Goal: Task Accomplishment & Management: Use online tool/utility

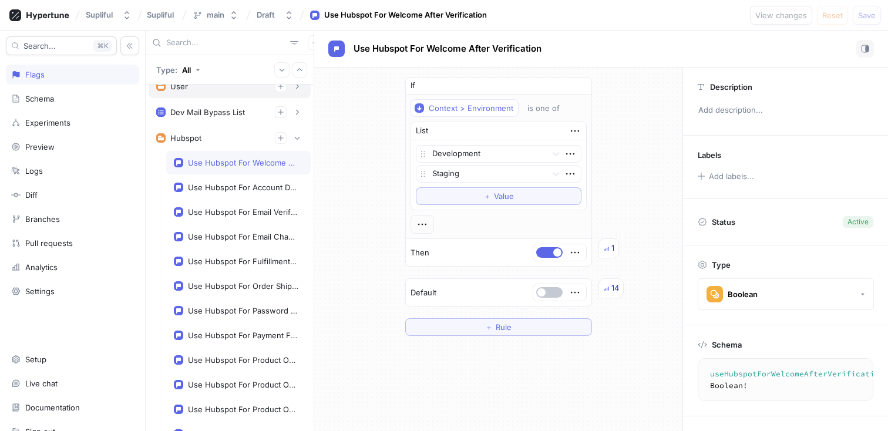
scroll to position [791, 0]
click at [590, 53] on div "Use Hubspot For Welcome After Verification" at bounding box center [601, 49] width 546 height 18
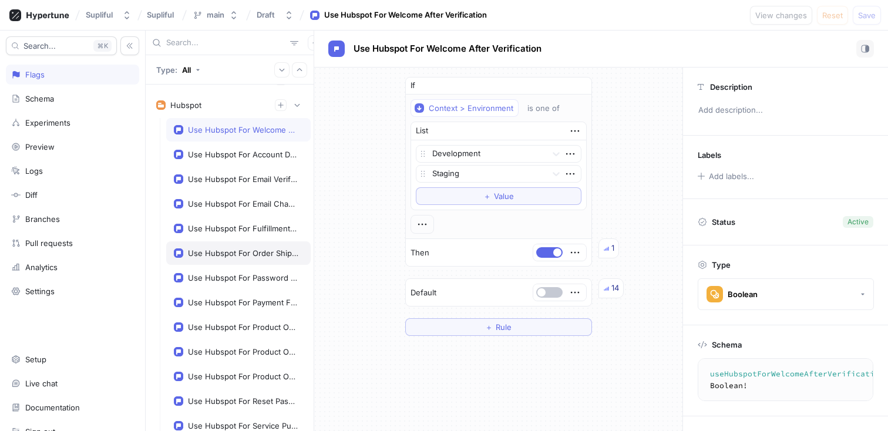
click at [226, 254] on div "Use Hubspot For Order Shipped" at bounding box center [243, 252] width 110 height 9
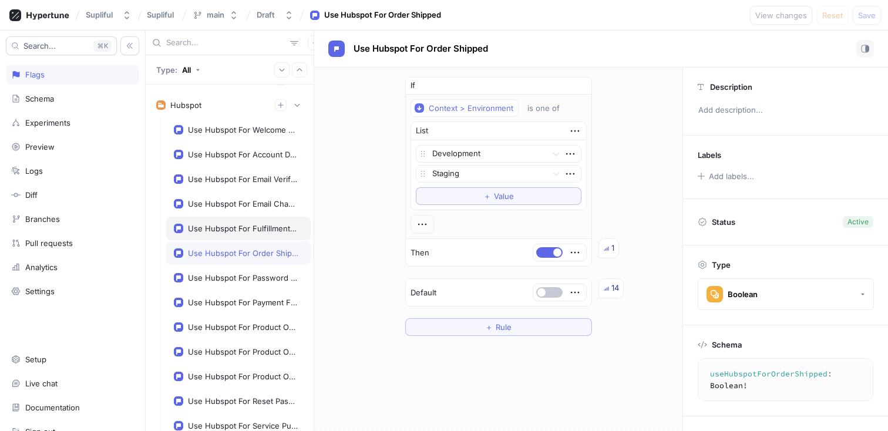
click at [245, 224] on div "Use Hubspot For Fulfillment Rejected" at bounding box center [243, 228] width 110 height 9
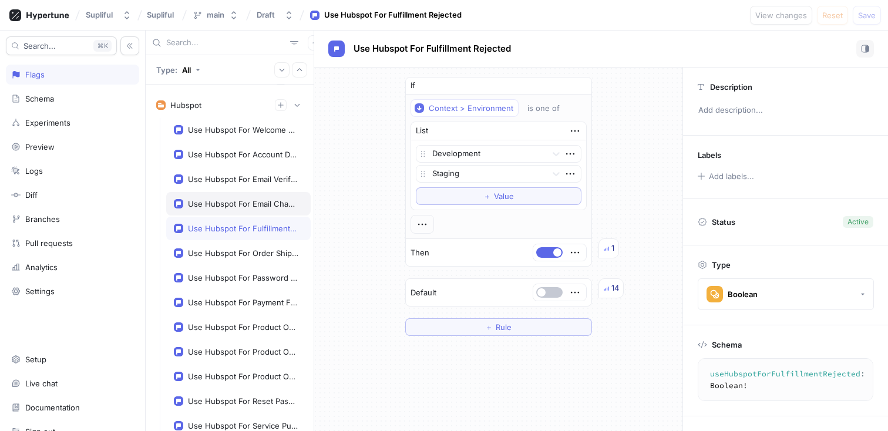
click at [255, 202] on div "Use Hubspot For Email Change" at bounding box center [243, 203] width 110 height 9
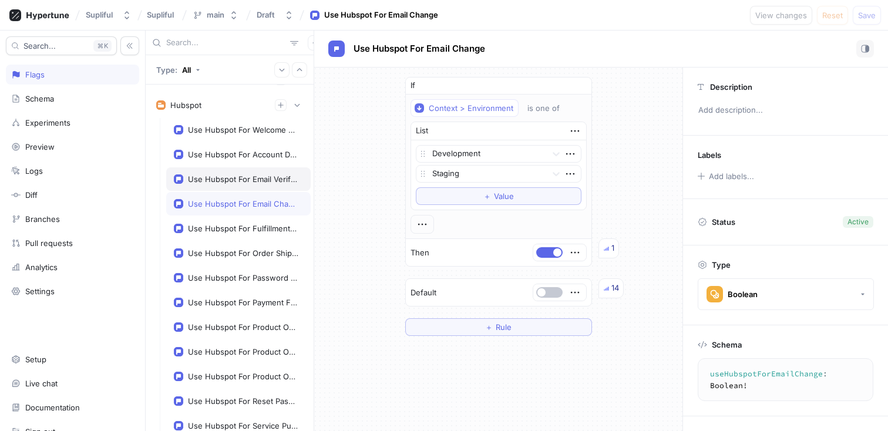
click at [255, 172] on div "Use Hubspot For Email Verification" at bounding box center [238, 178] width 144 height 23
click at [255, 155] on div "Use Hubspot For Account Deactivation" at bounding box center [243, 154] width 110 height 9
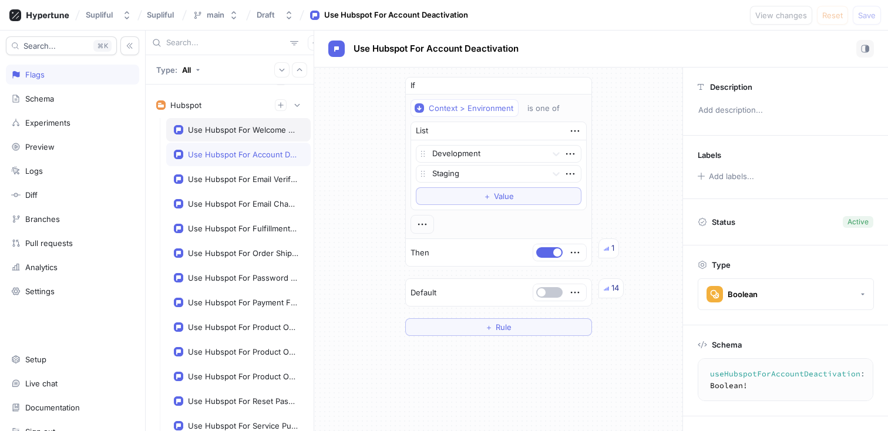
click at [251, 138] on div "Use Hubspot For Welcome After Verification" at bounding box center [238, 129] width 144 height 23
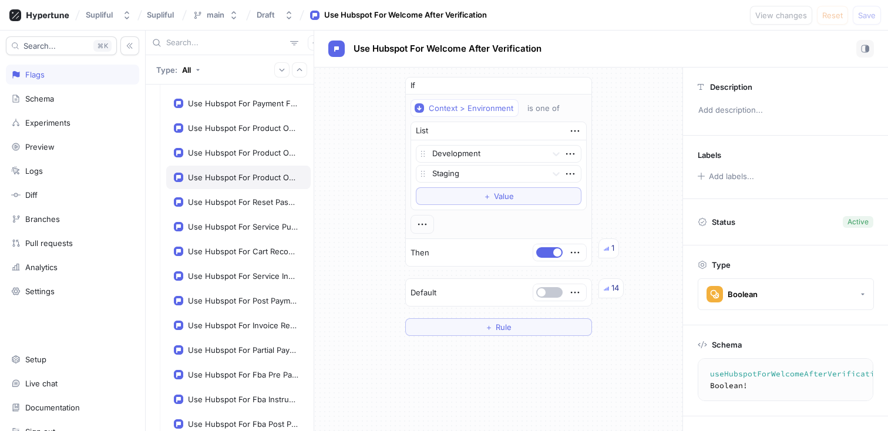
scroll to position [1042, 0]
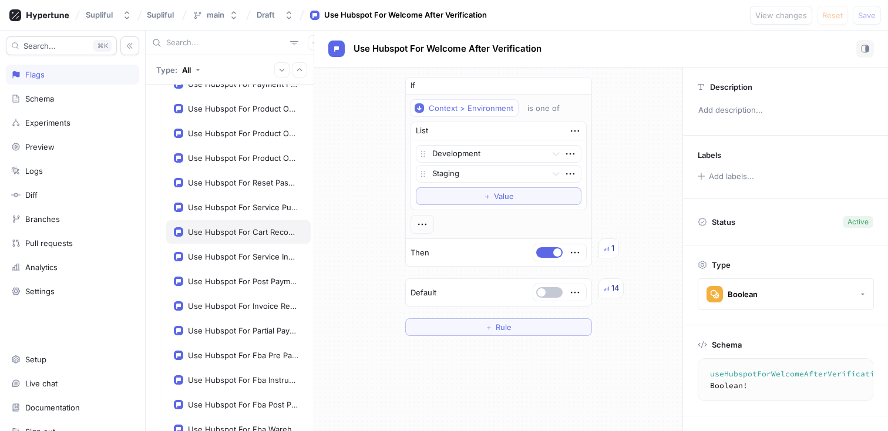
click at [249, 233] on div "Use Hubspot For Cart Recovery" at bounding box center [243, 231] width 110 height 9
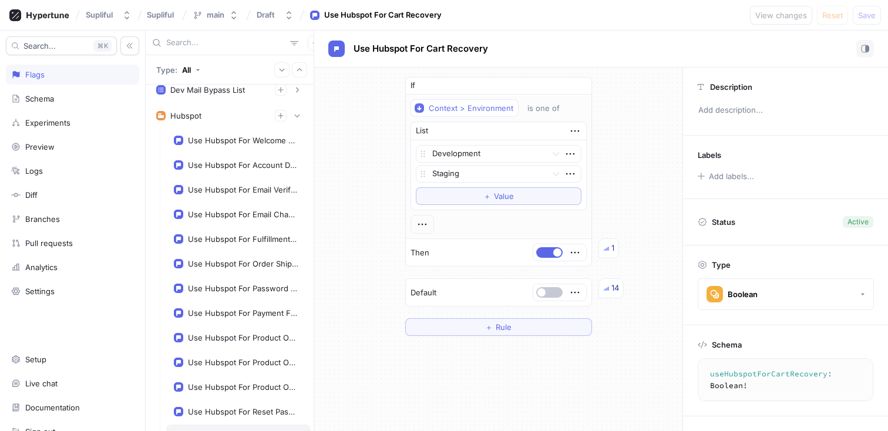
scroll to position [799, 0]
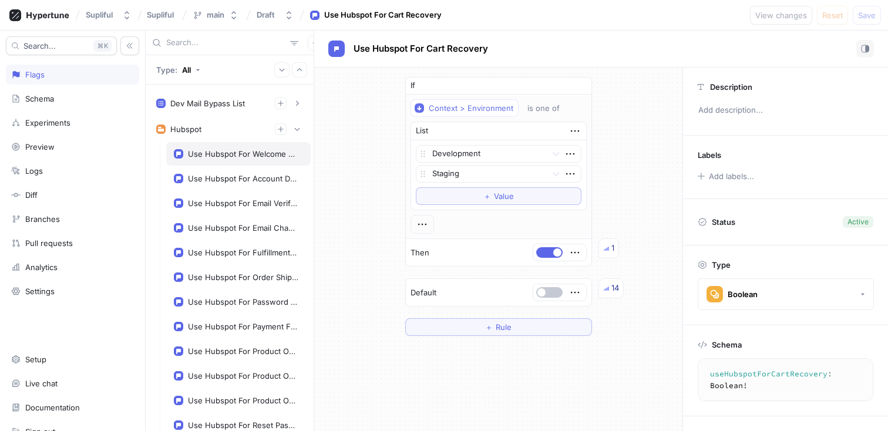
click at [241, 159] on div "Use Hubspot For Welcome After Verification" at bounding box center [238, 153] width 144 height 23
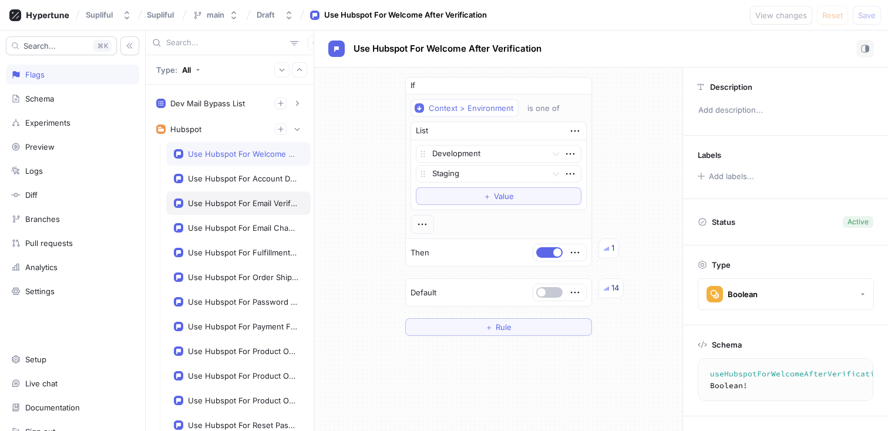
click at [244, 193] on div "Use Hubspot For Email Verification" at bounding box center [238, 202] width 144 height 23
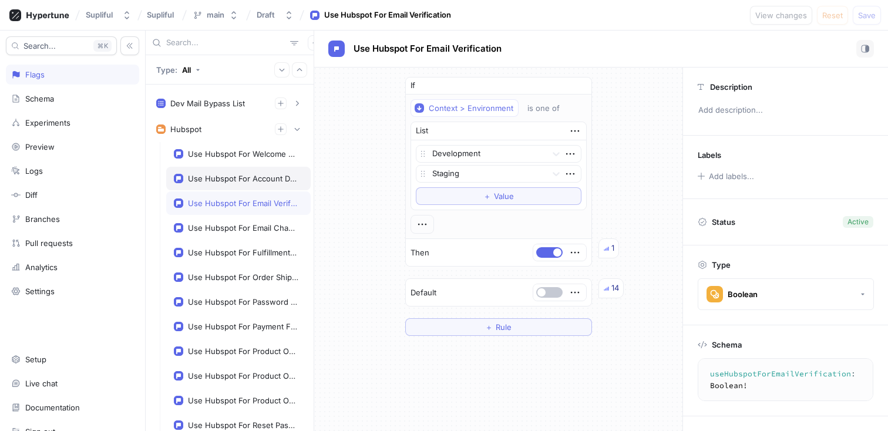
click at [241, 176] on div "Use Hubspot For Account Deactivation" at bounding box center [243, 178] width 110 height 9
click at [231, 202] on div "Use Hubspot For Email Verification" at bounding box center [243, 202] width 110 height 9
click at [228, 226] on div "Use Hubspot For Email Change" at bounding box center [243, 227] width 110 height 9
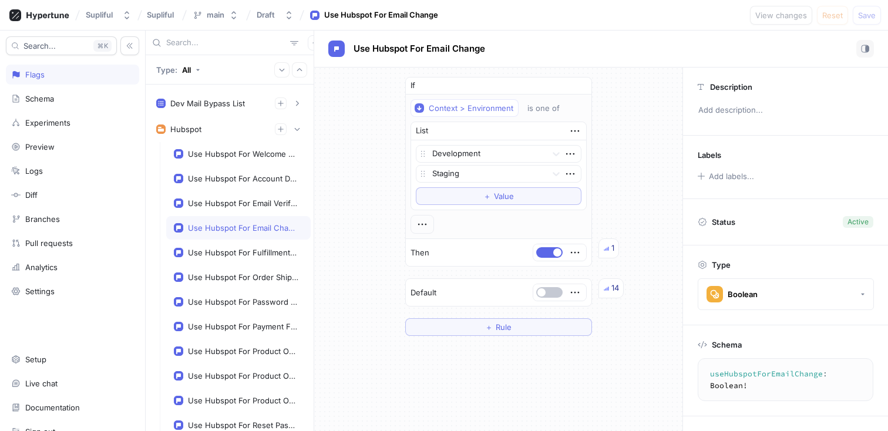
scroll to position [853, 0]
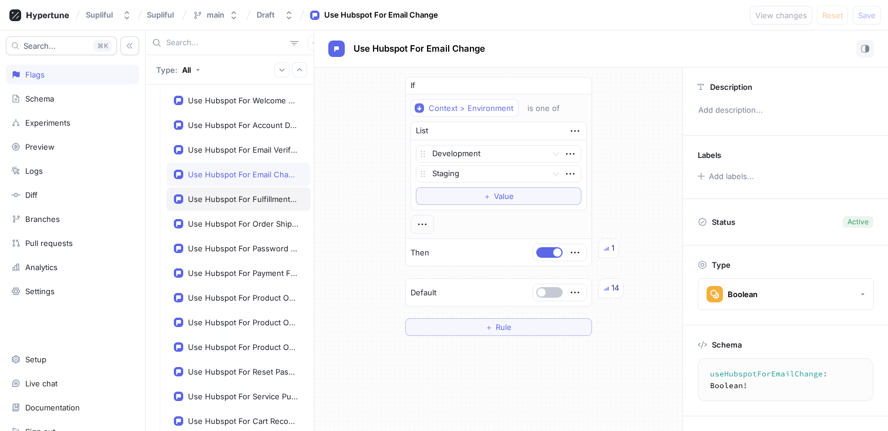
click at [231, 205] on div "Use Hubspot For Fulfillment Rejected" at bounding box center [238, 198] width 144 height 23
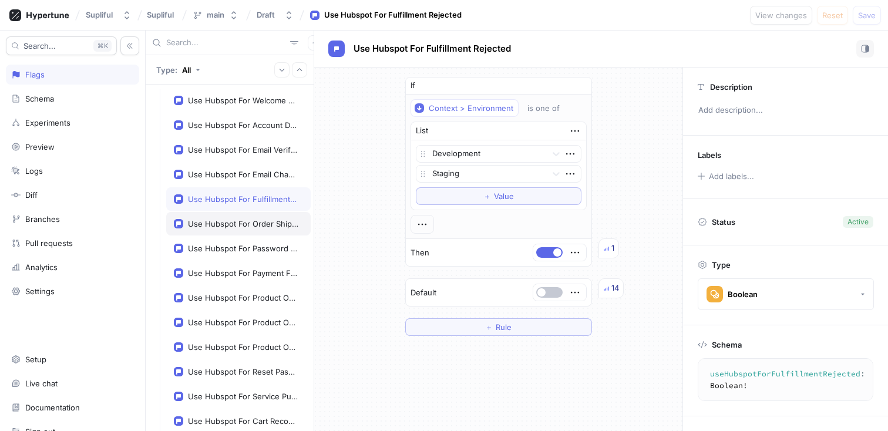
click at [227, 223] on div "Use Hubspot For Order Shipped" at bounding box center [243, 223] width 110 height 9
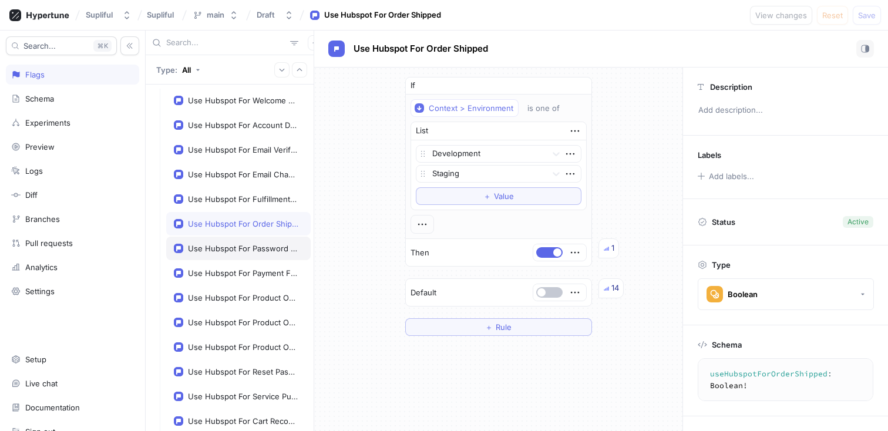
click at [228, 250] on div "Use Hubspot For Password Changed" at bounding box center [243, 248] width 110 height 9
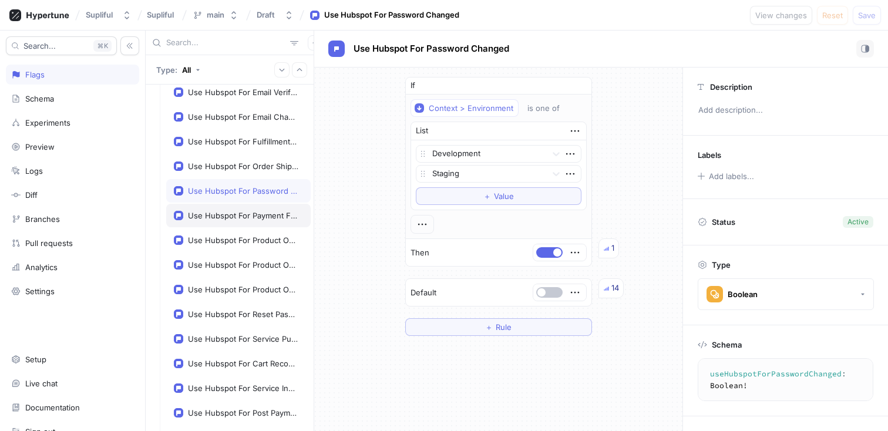
click at [238, 212] on div "Use Hubspot For Payment Failed" at bounding box center [243, 215] width 110 height 9
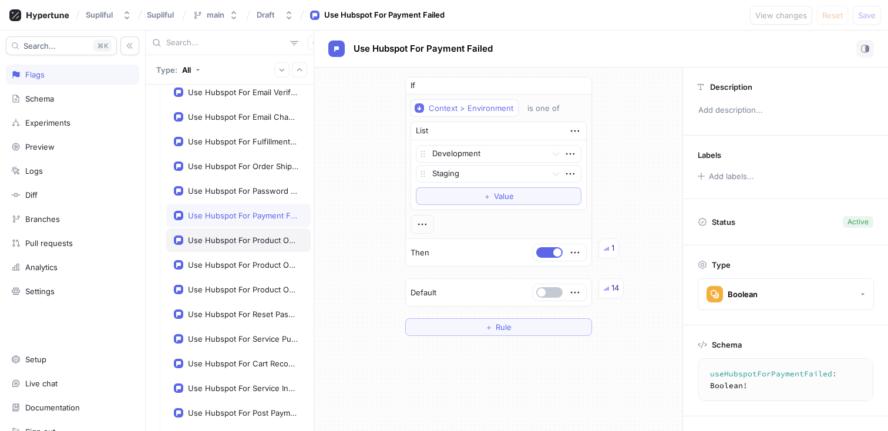
click at [230, 235] on div "Use Hubspot For Product OOS Start" at bounding box center [238, 239] width 144 height 23
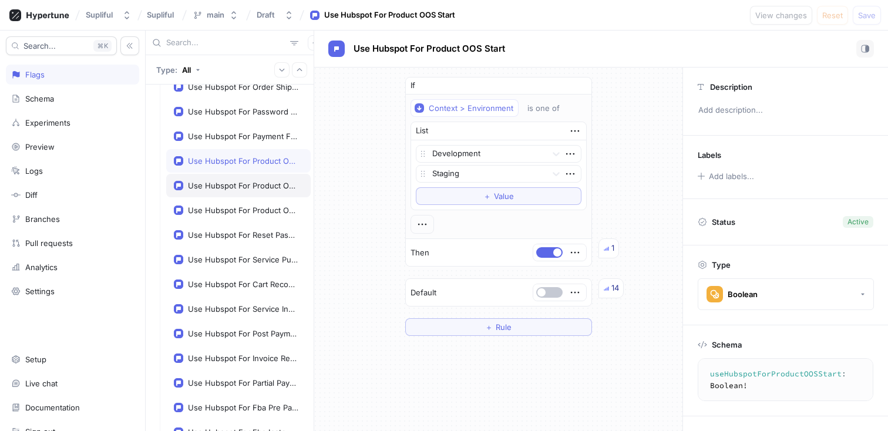
click at [224, 177] on div "Use Hubspot For Product OOS Extend" at bounding box center [238, 185] width 144 height 23
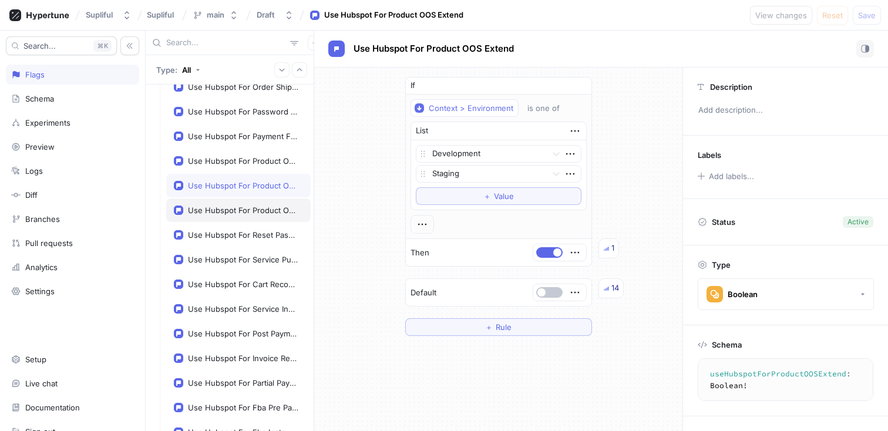
click at [223, 213] on div "Use Hubspot For Product OOS End" at bounding box center [243, 210] width 110 height 9
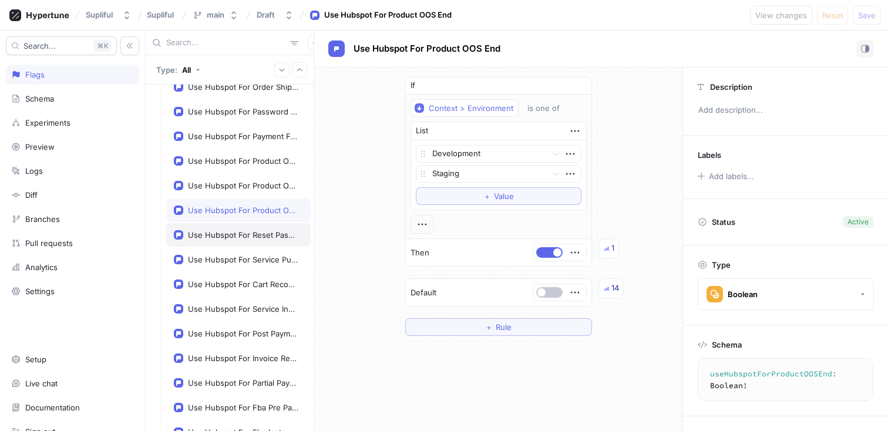
click at [247, 234] on div "Use Hubspot For Reset Password" at bounding box center [243, 234] width 110 height 9
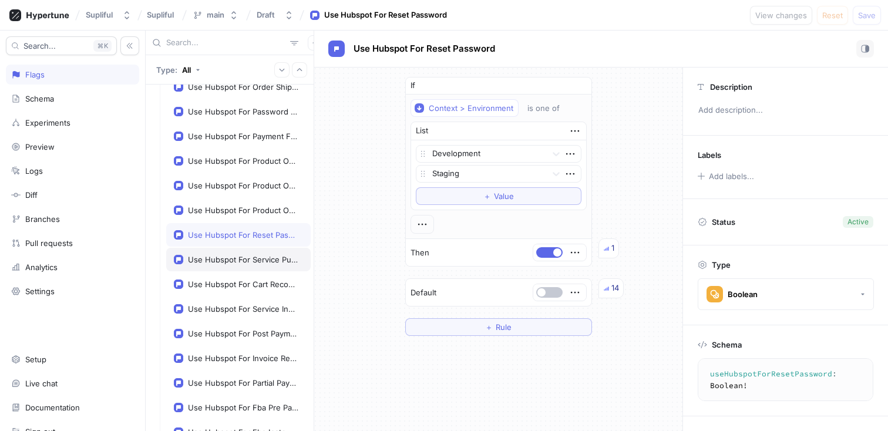
click at [233, 258] on div "Use Hubspot For Service Purchase" at bounding box center [243, 259] width 110 height 9
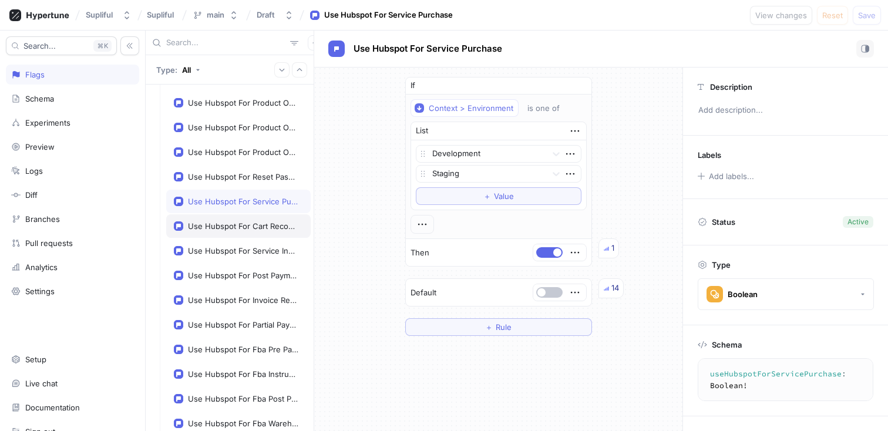
click at [223, 226] on div "Use Hubspot For Cart Recovery" at bounding box center [243, 225] width 110 height 9
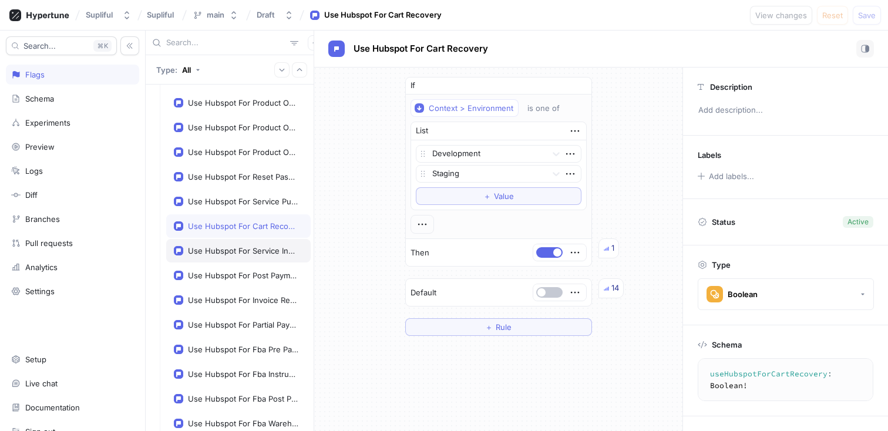
click at [230, 258] on div "Use Hubspot For Service Instructions" at bounding box center [238, 250] width 144 height 23
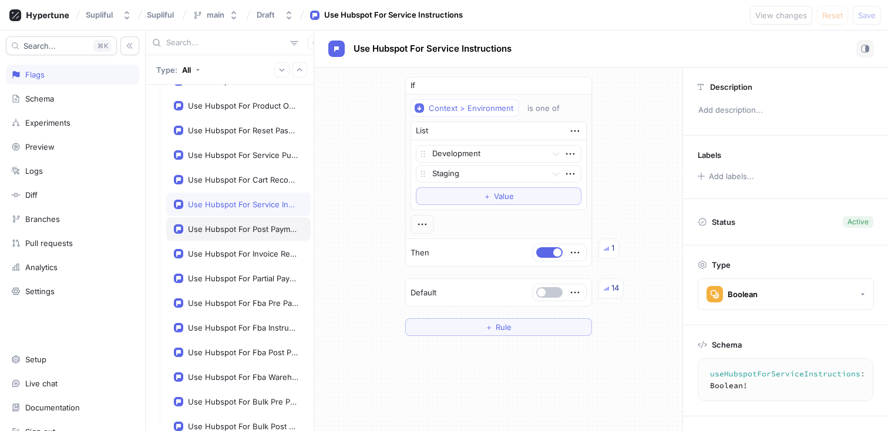
click at [222, 227] on div "Use Hubspot For Post Payment Invoice" at bounding box center [243, 228] width 110 height 9
click at [222, 243] on div "Use Hubspot For Invoice Reminder" at bounding box center [238, 253] width 144 height 23
click at [224, 264] on div "Use Hubspot For Invoice Reminder" at bounding box center [238, 253] width 144 height 23
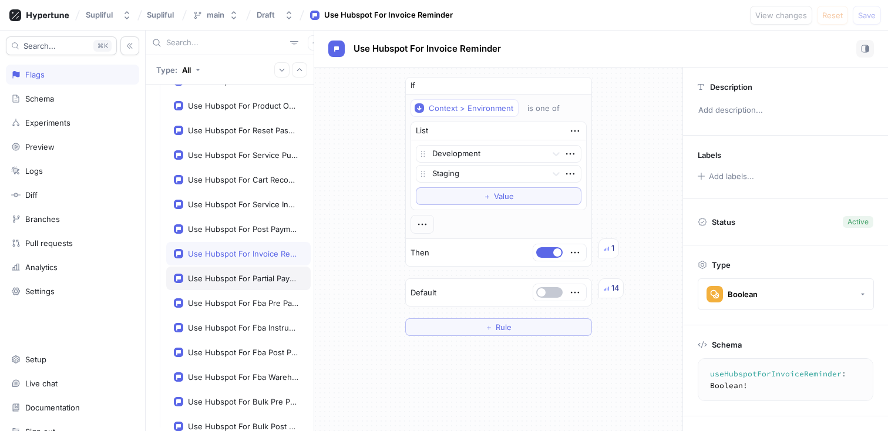
click at [224, 274] on div "Use Hubspot For Partial Payment Reminder" at bounding box center [243, 278] width 110 height 9
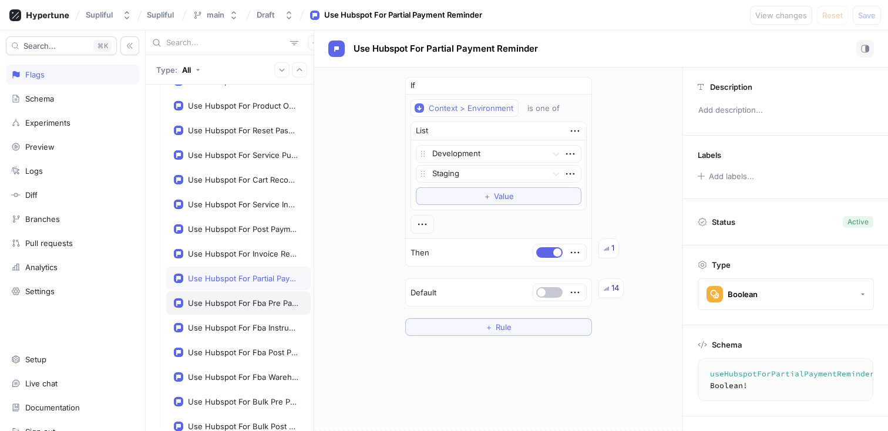
click at [227, 307] on div "Use Hubspot For Fba Pre Payment" at bounding box center [243, 302] width 110 height 9
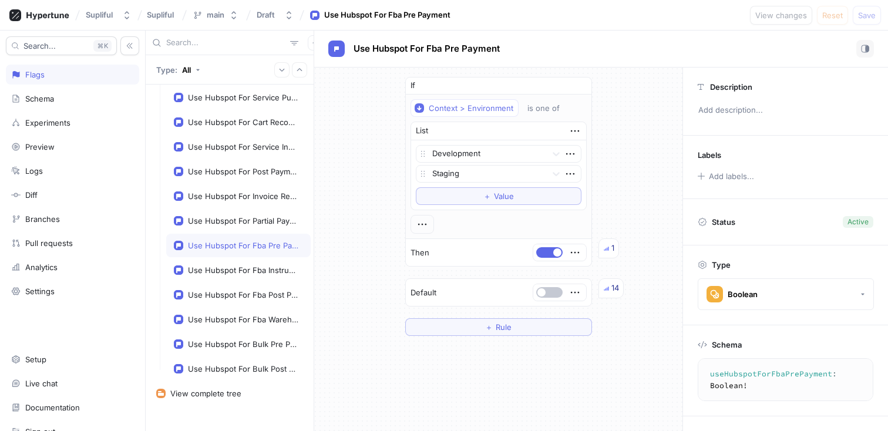
scroll to position [1163, 0]
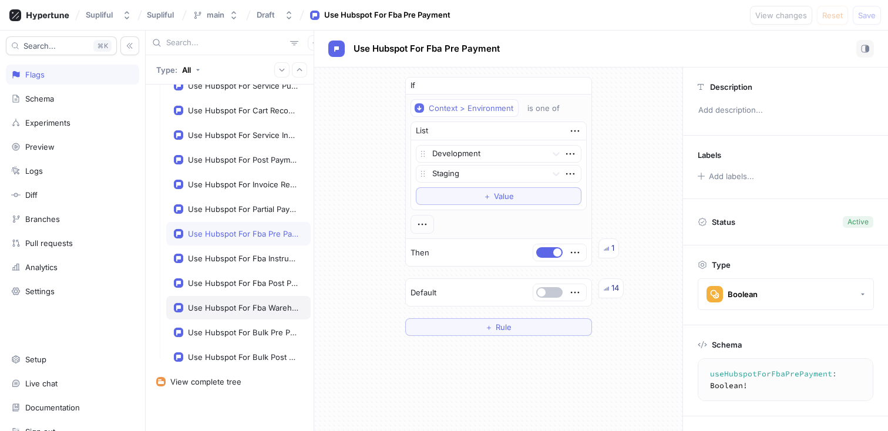
click at [228, 304] on div "Use Hubspot For Fba Warehouse Notification" at bounding box center [243, 307] width 110 height 9
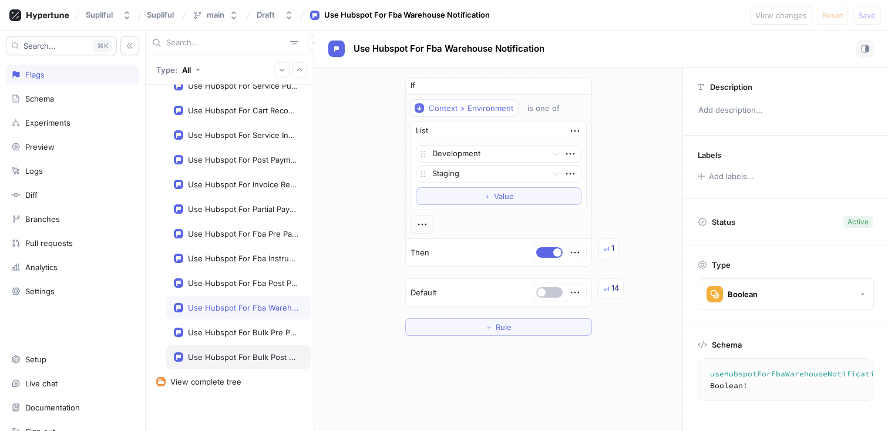
click at [223, 351] on div "Use Hubspot For Bulk Post Payment" at bounding box center [238, 356] width 144 height 23
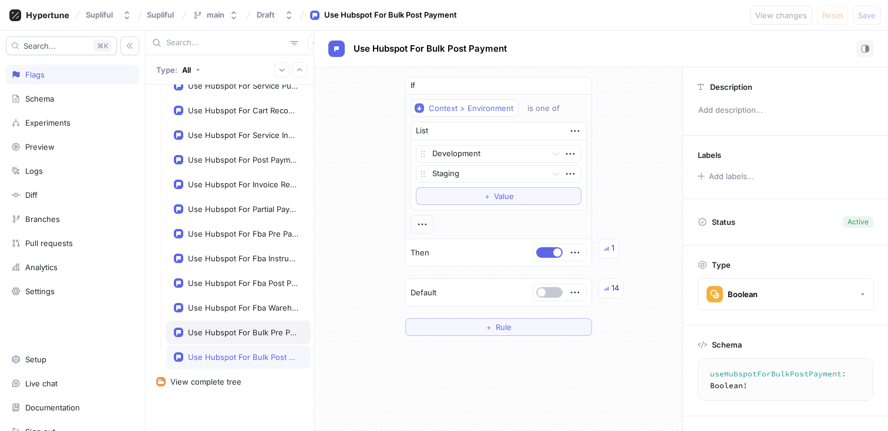
click at [231, 336] on div "Use Hubspot For Bulk Pre Payment" at bounding box center [243, 332] width 110 height 9
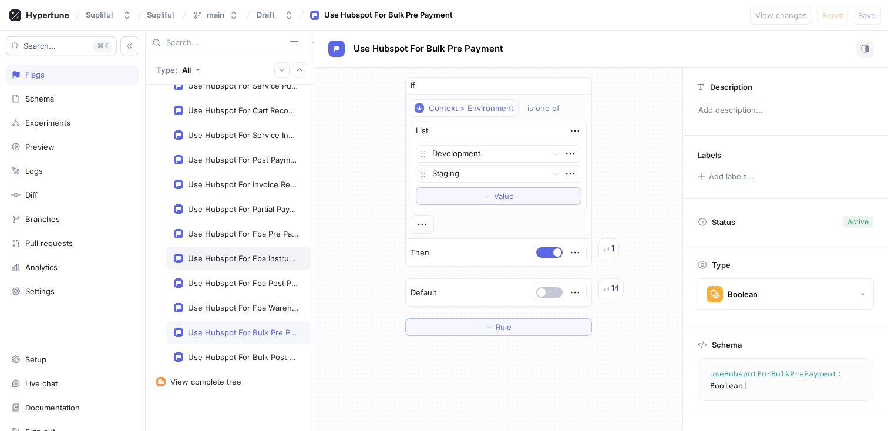
click at [216, 261] on div "Use Hubspot For Fba Instructions" at bounding box center [243, 258] width 110 height 9
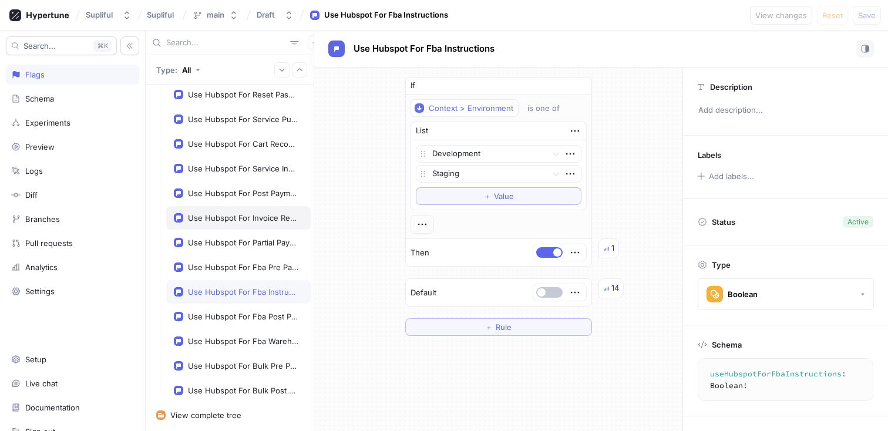
scroll to position [1163, 0]
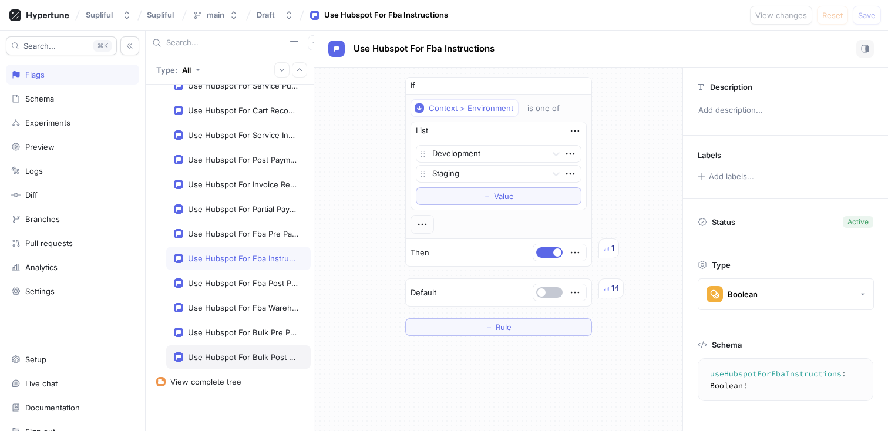
click at [217, 354] on div "Use Hubspot For Bulk Post Payment" at bounding box center [243, 356] width 110 height 9
click at [226, 337] on div "Use Hubspot For Bulk Pre Payment" at bounding box center [238, 332] width 144 height 23
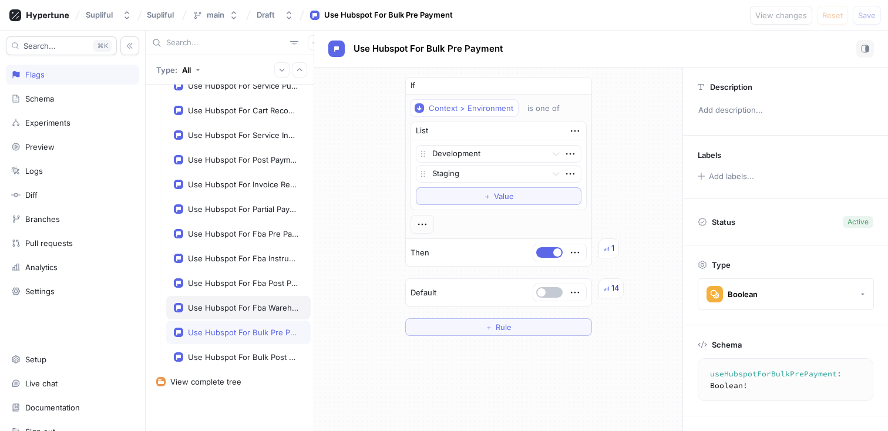
click at [234, 305] on div "Use Hubspot For Fba Warehouse Notification" at bounding box center [243, 307] width 110 height 9
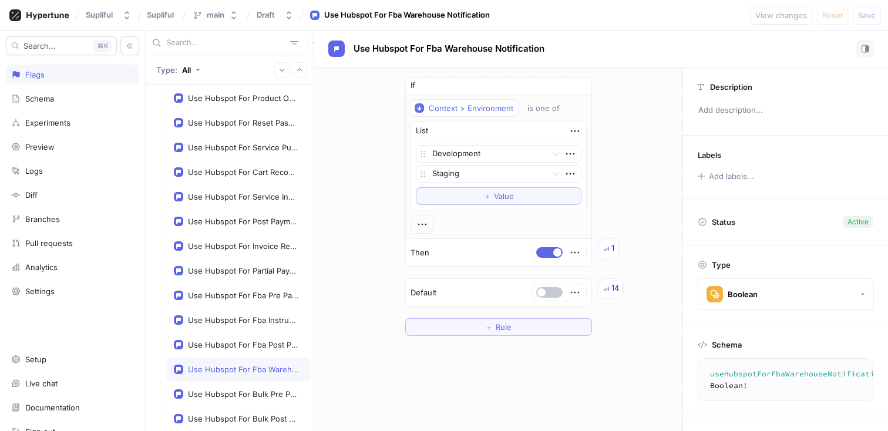
scroll to position [1087, 0]
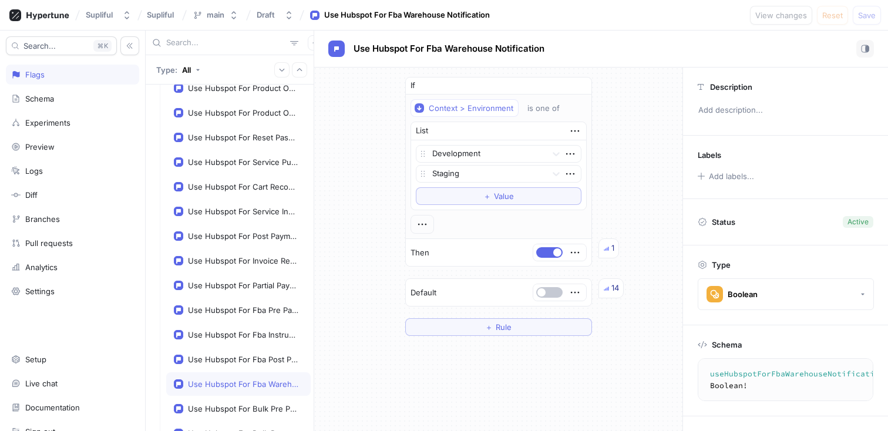
click at [241, 221] on div "Use Hubspot For Service Instructions" at bounding box center [238, 211] width 144 height 23
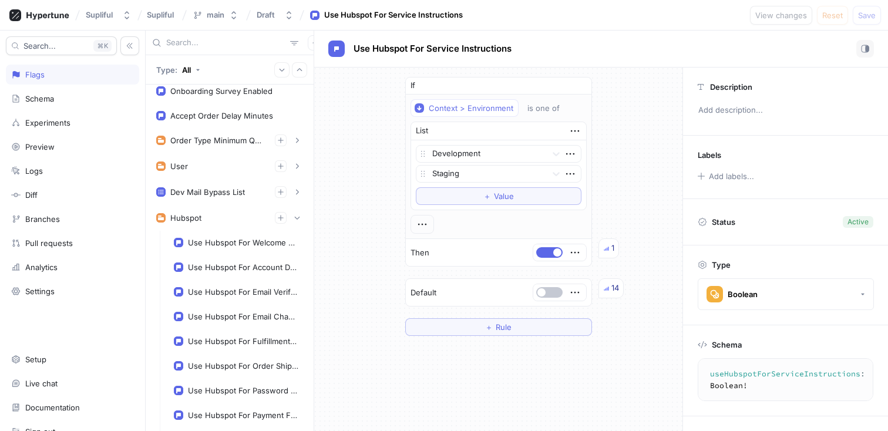
scroll to position [743, 0]
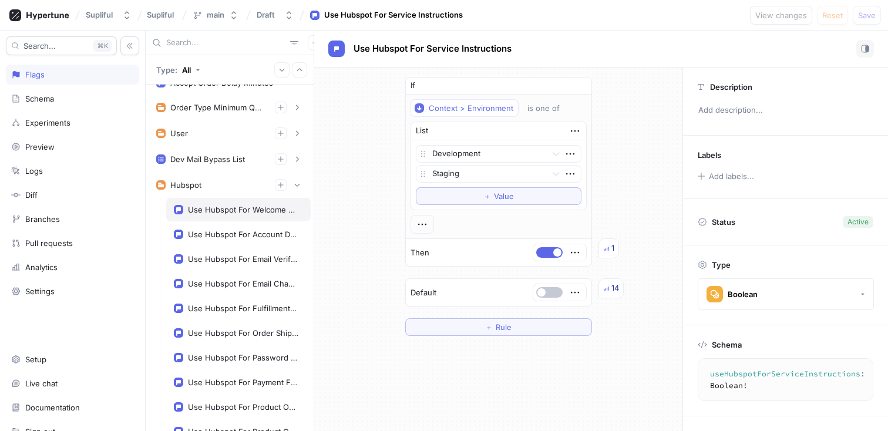
click at [238, 207] on div "Use Hubspot For Welcome After Verification" at bounding box center [243, 209] width 110 height 9
click at [217, 237] on div "Use Hubspot For Account Deactivation" at bounding box center [243, 234] width 110 height 9
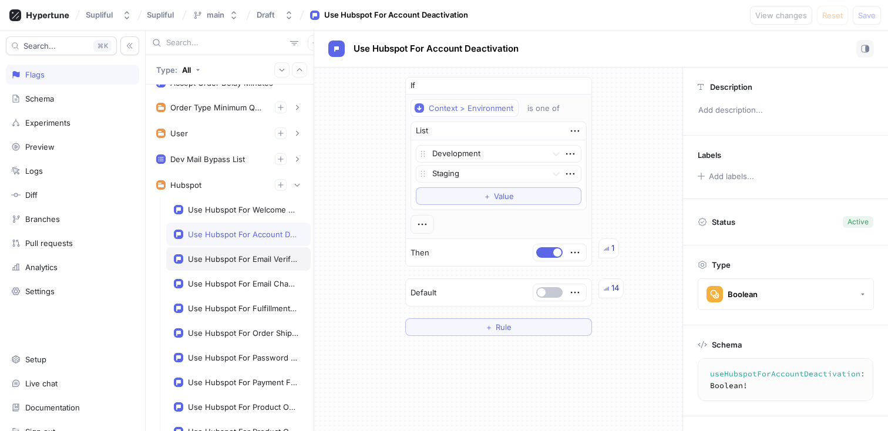
click at [229, 267] on div "Use Hubspot For Email Verification" at bounding box center [238, 258] width 144 height 23
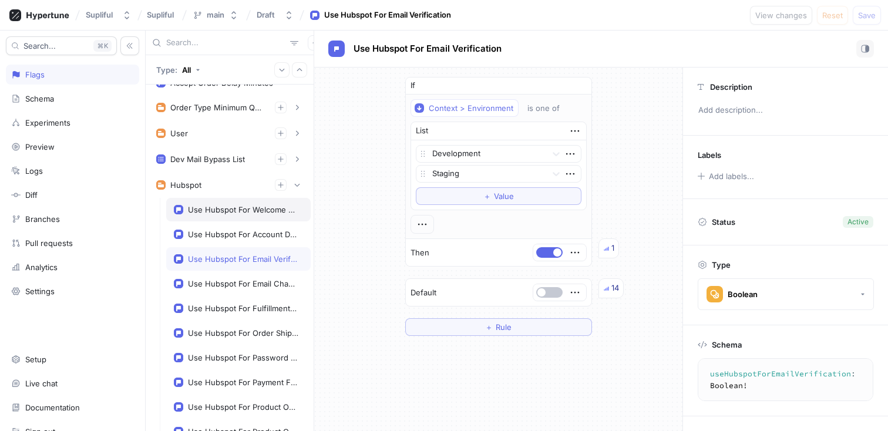
click at [247, 209] on div "Use Hubspot For Welcome After Verification" at bounding box center [243, 209] width 110 height 9
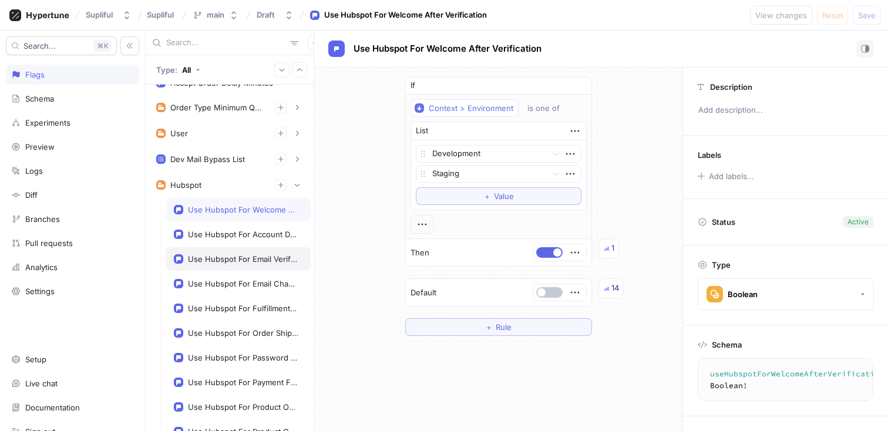
scroll to position [805, 0]
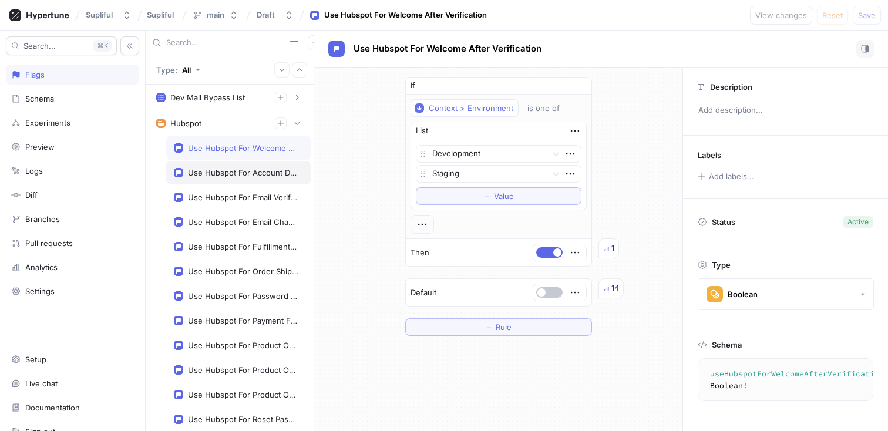
click at [253, 176] on div "Use Hubspot For Account Deactivation" at bounding box center [243, 172] width 110 height 9
click at [255, 204] on div "Use Hubspot For Email Verification" at bounding box center [238, 197] width 144 height 23
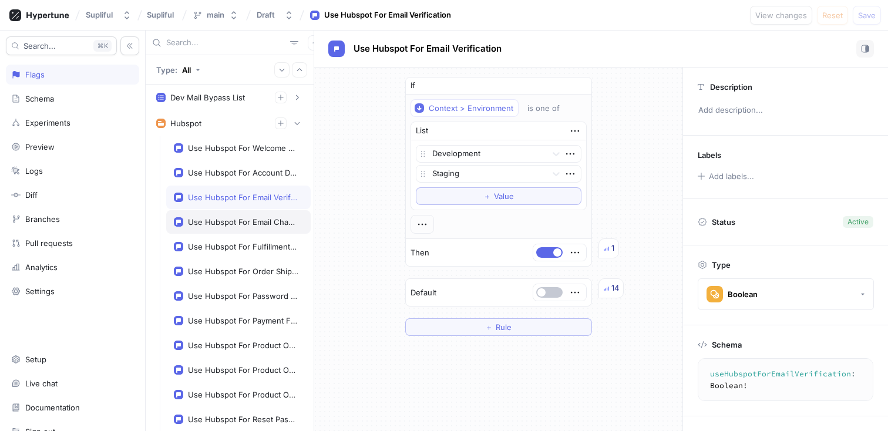
click at [255, 228] on div "Use Hubspot For Email Change" at bounding box center [238, 221] width 144 height 23
click at [239, 190] on div "Use Hubspot For Email Verification" at bounding box center [238, 197] width 144 height 23
click at [237, 173] on div "Use Hubspot For Account Deactivation" at bounding box center [243, 172] width 110 height 9
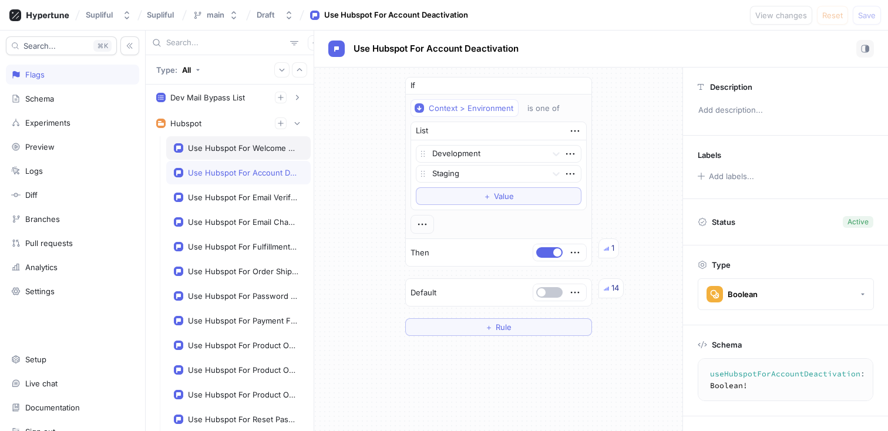
click at [233, 152] on div "Use Hubspot For Welcome After Verification" at bounding box center [243, 147] width 110 height 9
click at [525, 191] on button "＋ Value" at bounding box center [499, 196] width 166 height 18
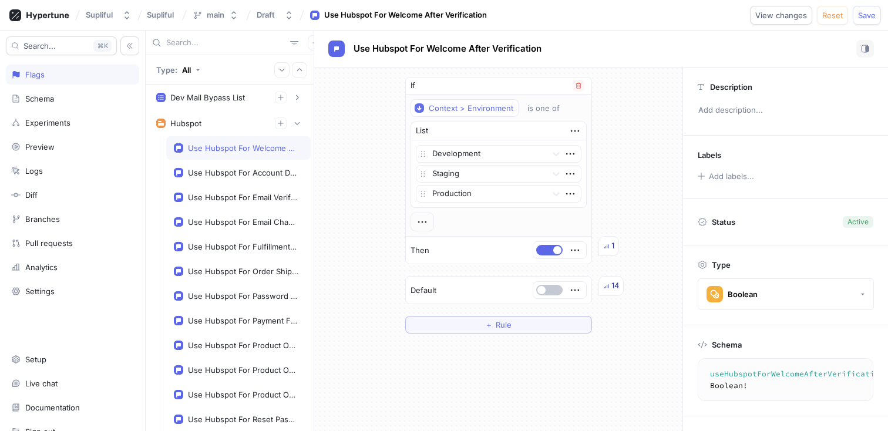
click at [632, 156] on div "If Context > Environment is one of List Development Staging Production To pick …" at bounding box center [498, 205] width 368 height 275
click at [869, 17] on span "Save" at bounding box center [867, 15] width 18 height 7
click at [235, 169] on div "Use Hubspot For Account Deactivation" at bounding box center [243, 172] width 110 height 9
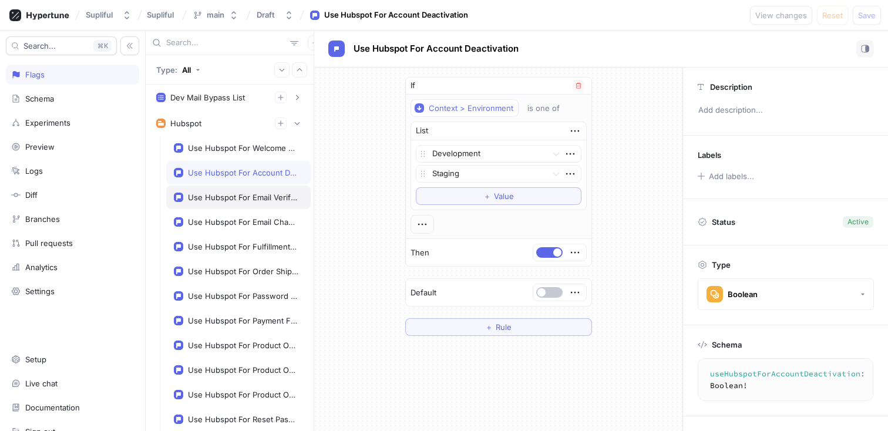
click at [244, 205] on div "Use Hubspot For Email Verification" at bounding box center [238, 197] width 144 height 23
click at [236, 216] on div "Use Hubspot For Email Change" at bounding box center [238, 221] width 144 height 23
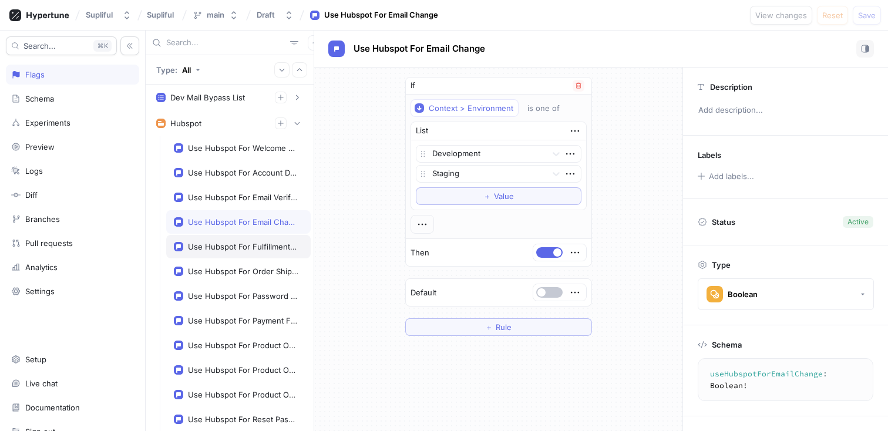
click at [236, 247] on div "Use Hubspot For Fulfillment Rejected" at bounding box center [243, 246] width 110 height 9
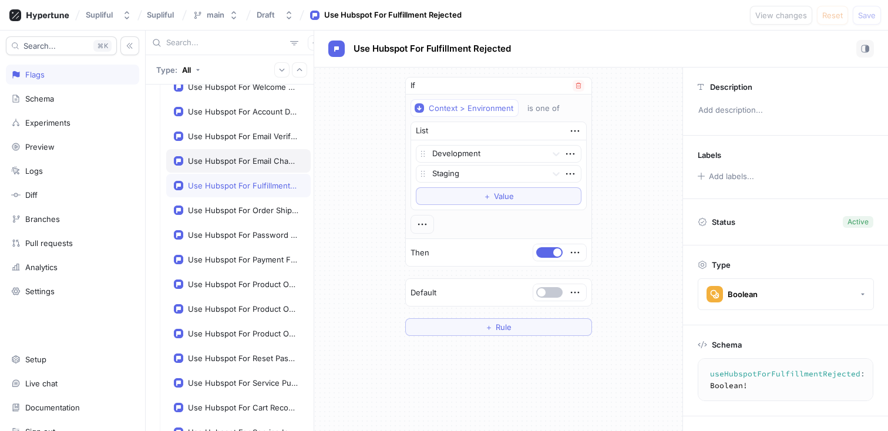
scroll to position [866, 0]
click at [234, 196] on div "Use Hubspot For Fulfillment Rejected" at bounding box center [238, 185] width 144 height 23
click at [231, 204] on div "Use Hubspot For Order Shipped" at bounding box center [238, 210] width 144 height 23
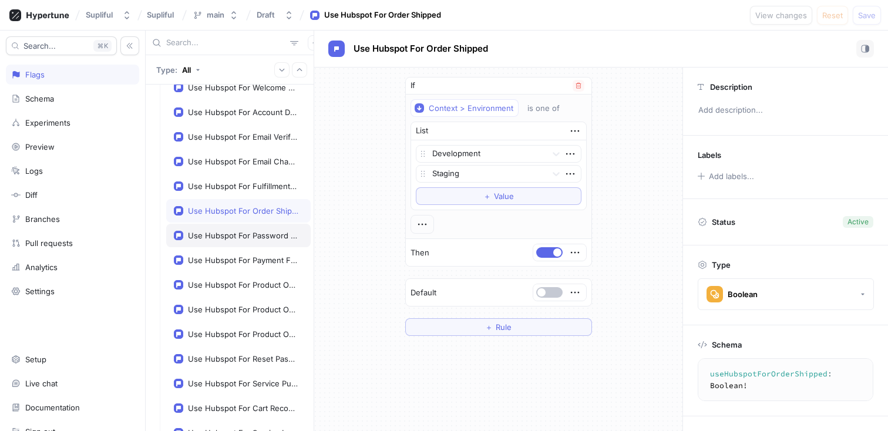
click at [230, 243] on div "Use Hubspot For Password Changed" at bounding box center [238, 235] width 144 height 23
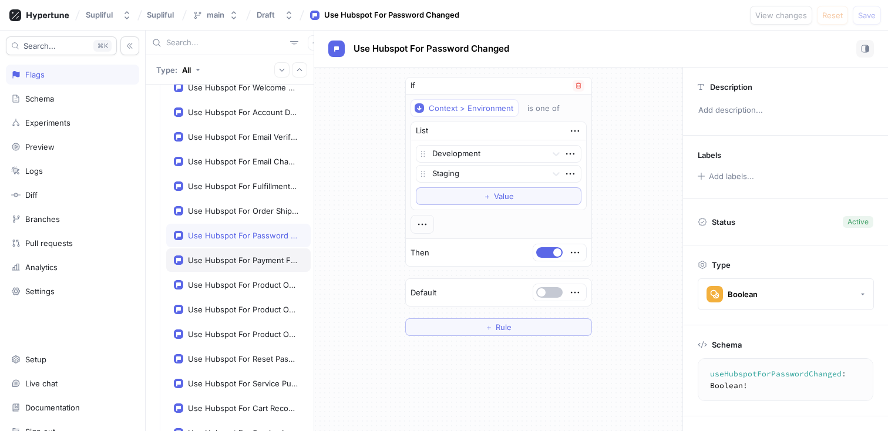
click at [230, 264] on div "Use Hubspot For Payment Failed" at bounding box center [243, 259] width 110 height 9
click at [230, 283] on div "Use Hubspot For Product OOS Start" at bounding box center [243, 284] width 110 height 9
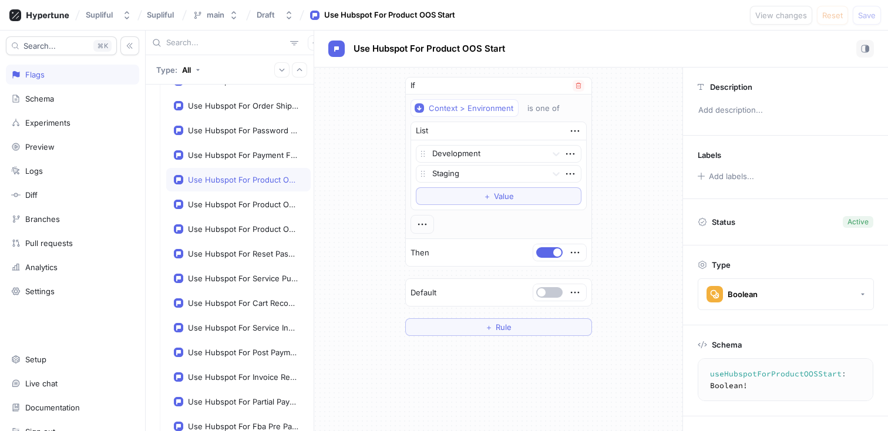
scroll to position [977, 0]
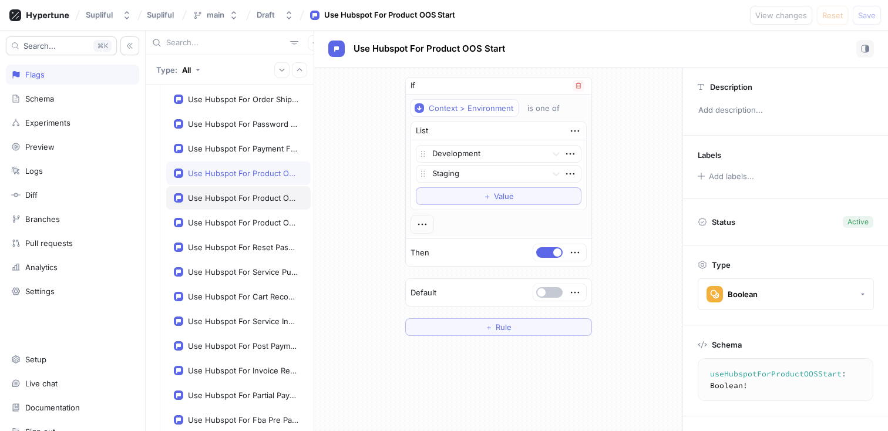
click at [241, 190] on div "Use Hubspot For Product OOS Extend" at bounding box center [238, 197] width 144 height 23
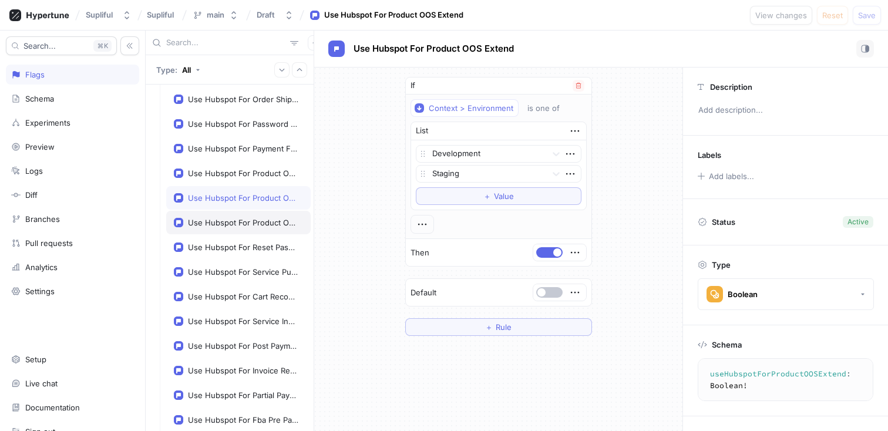
click at [237, 223] on div "Use Hubspot For Product OOS End" at bounding box center [243, 222] width 110 height 9
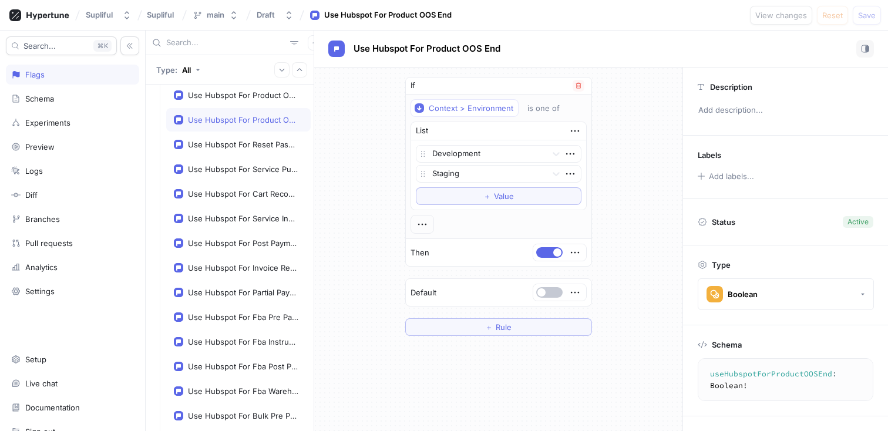
scroll to position [1087, 0]
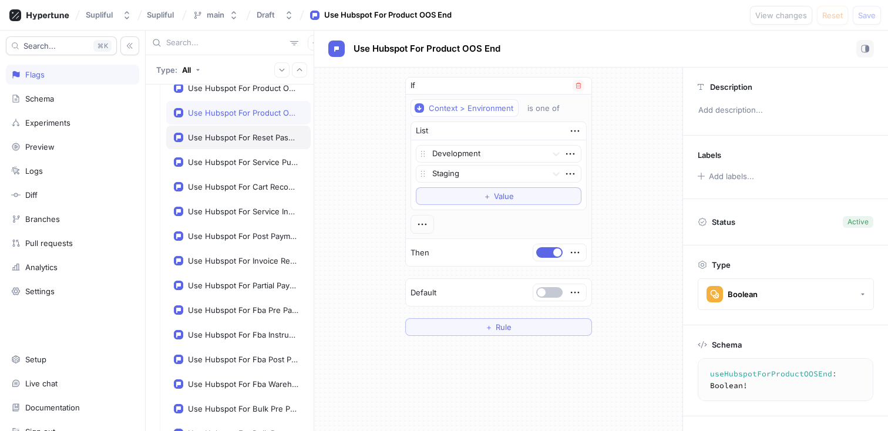
click at [223, 137] on div "Use Hubspot For Reset Password" at bounding box center [243, 137] width 110 height 9
click at [222, 156] on div "Use Hubspot For Service Purchase" at bounding box center [238, 161] width 144 height 23
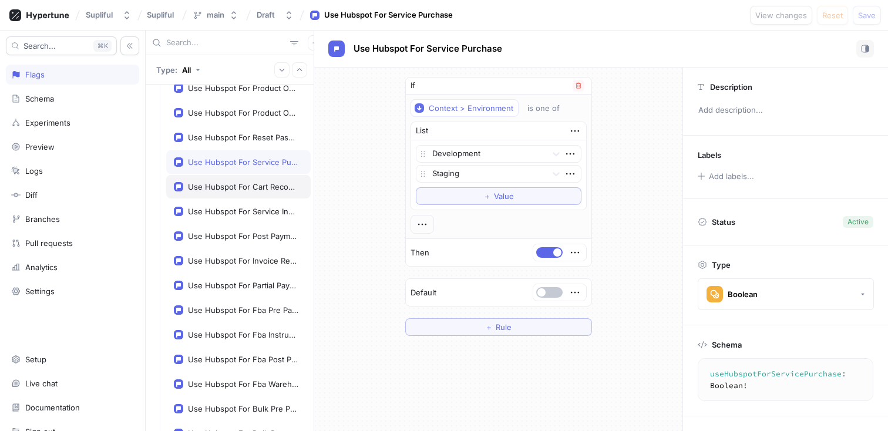
click at [218, 179] on div "Use Hubspot For Cart Recovery" at bounding box center [238, 186] width 144 height 23
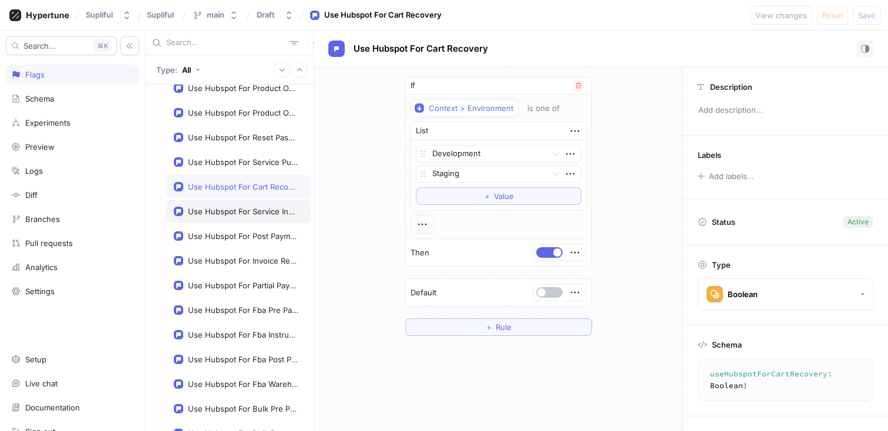
click at [226, 216] on div "Use Hubspot For Service Instructions" at bounding box center [243, 211] width 110 height 9
type textarea "useHubspotForServiceInstructions: Boolean!"
